Goal: Find specific page/section: Find specific page/section

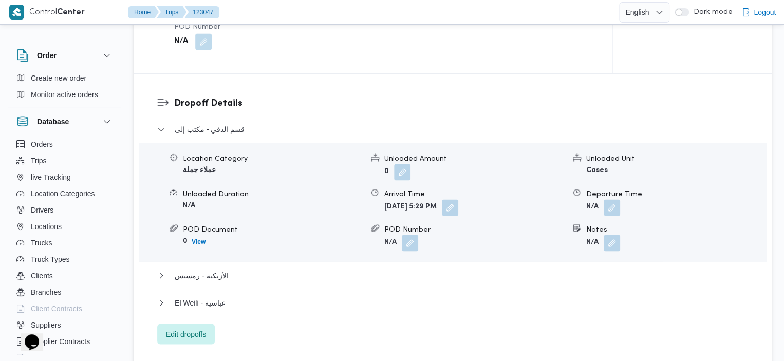
scroll to position [921, 0]
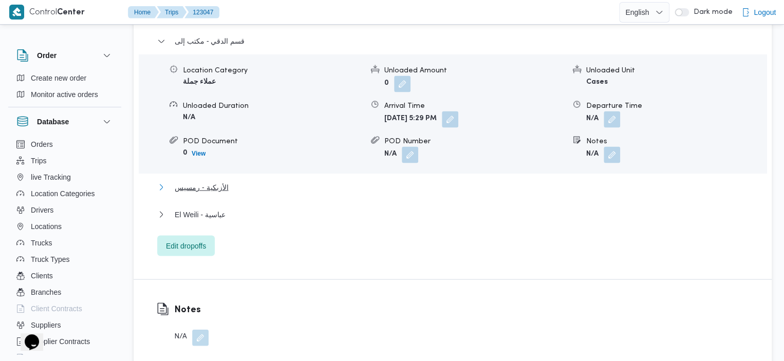
click at [197, 181] on span "الأزبكية - رمسيس" at bounding box center [201, 187] width 53 height 12
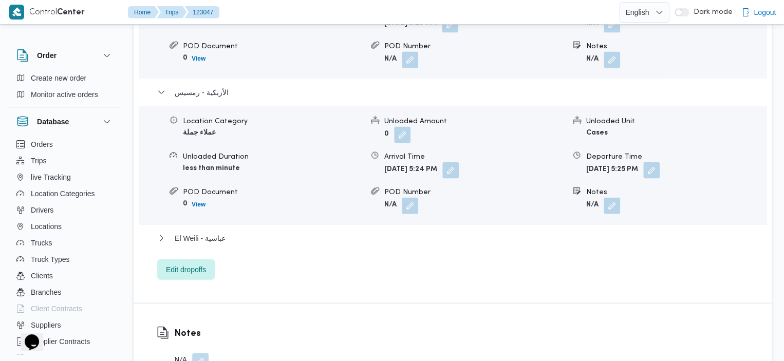
scroll to position [1018, 0]
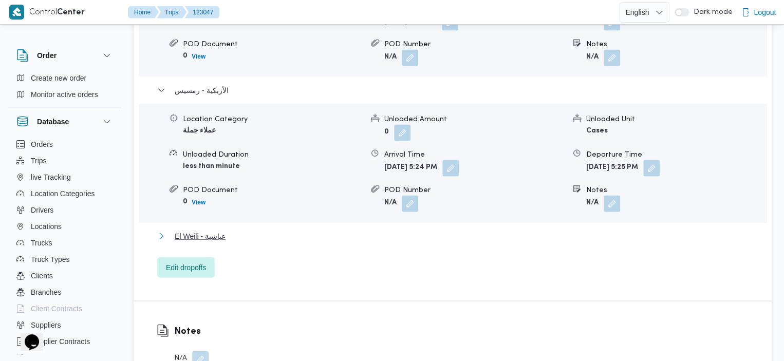
click at [193, 230] on span "El Weili - عباسية" at bounding box center [200, 236] width 51 height 12
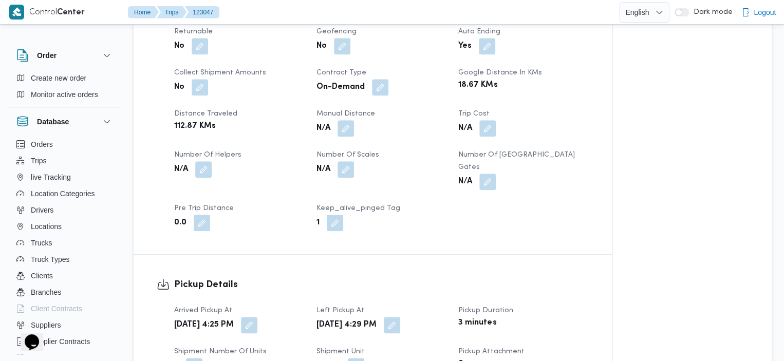
scroll to position [469, 0]
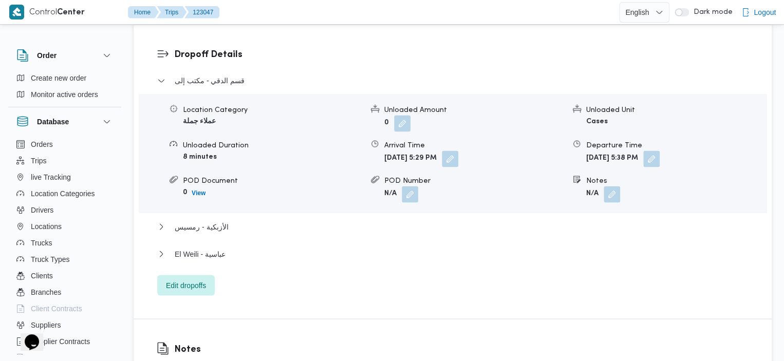
scroll to position [911, 0]
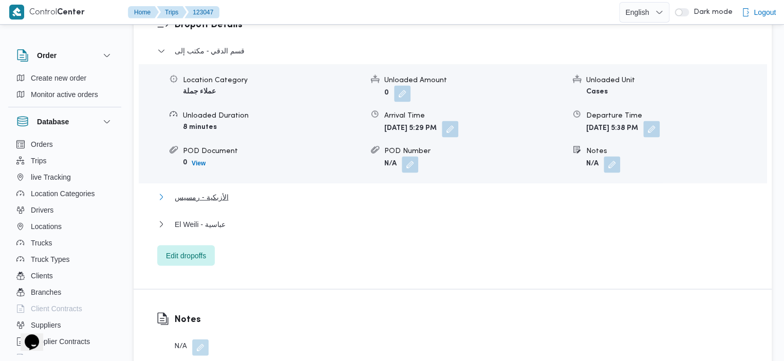
click at [210, 191] on span "الأزبكية - رمسيس" at bounding box center [201, 197] width 53 height 12
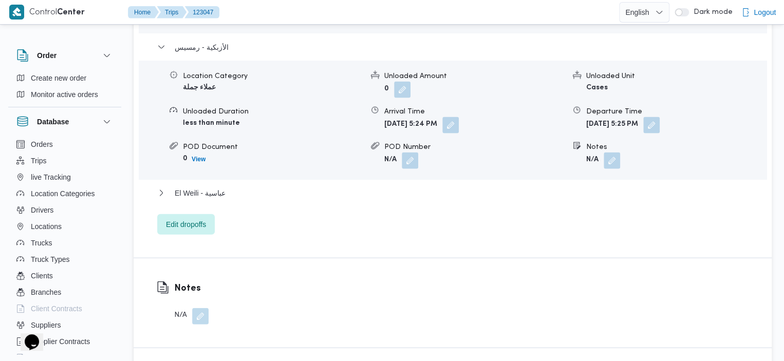
scroll to position [1058, 0]
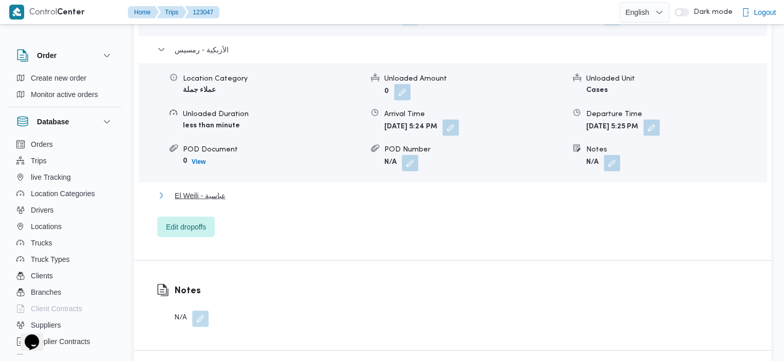
click at [206, 190] on span "El Weili - عباسية" at bounding box center [200, 196] width 51 height 12
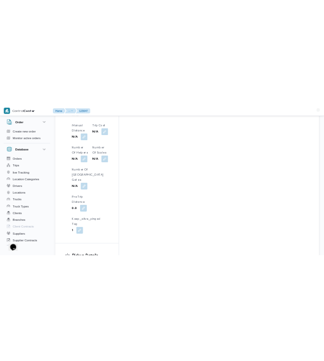
scroll to position [1038, 0]
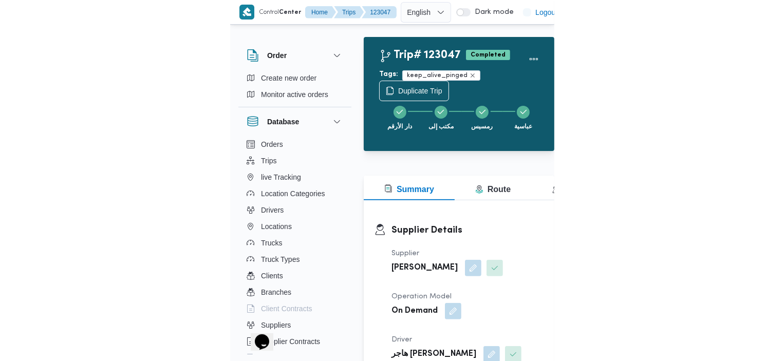
scroll to position [28, 0]
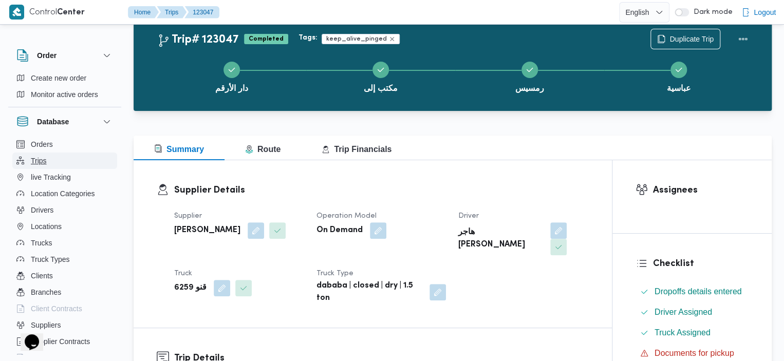
click at [45, 163] on span "Trips" at bounding box center [39, 161] width 16 height 12
